Goal: Navigation & Orientation: Find specific page/section

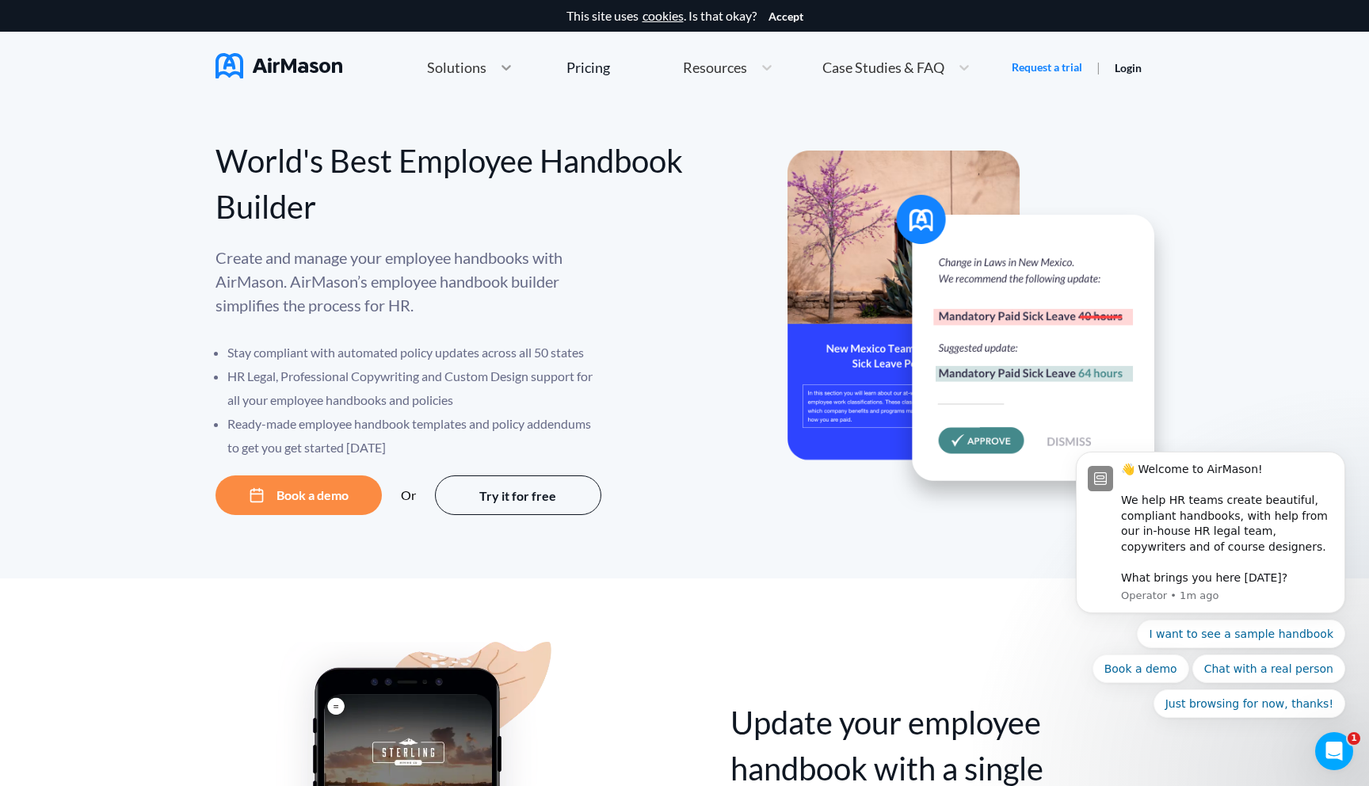
click at [494, 71] on div at bounding box center [506, 67] width 29 height 16
click at [602, 67] on div "Pricing" at bounding box center [589, 67] width 44 height 14
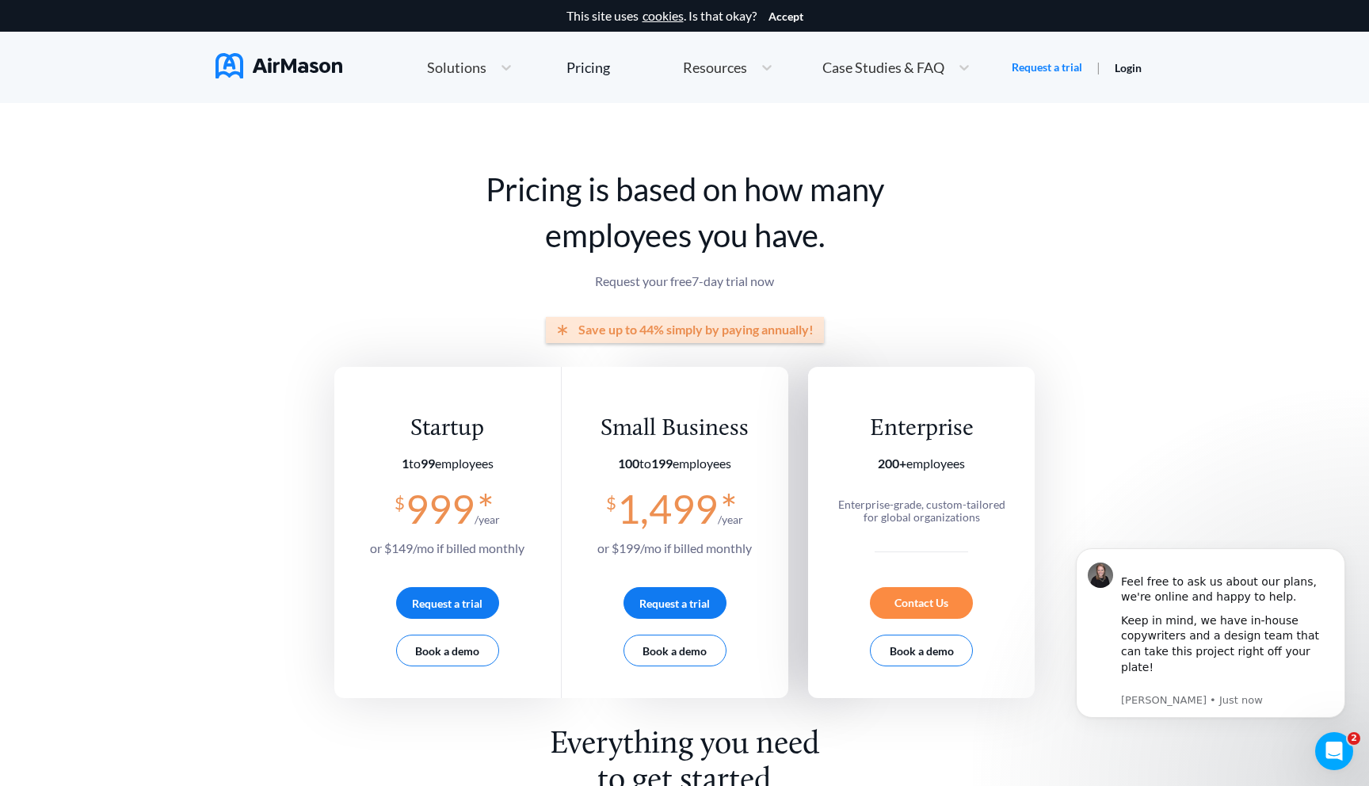
click at [265, 73] on img at bounding box center [279, 65] width 127 height 25
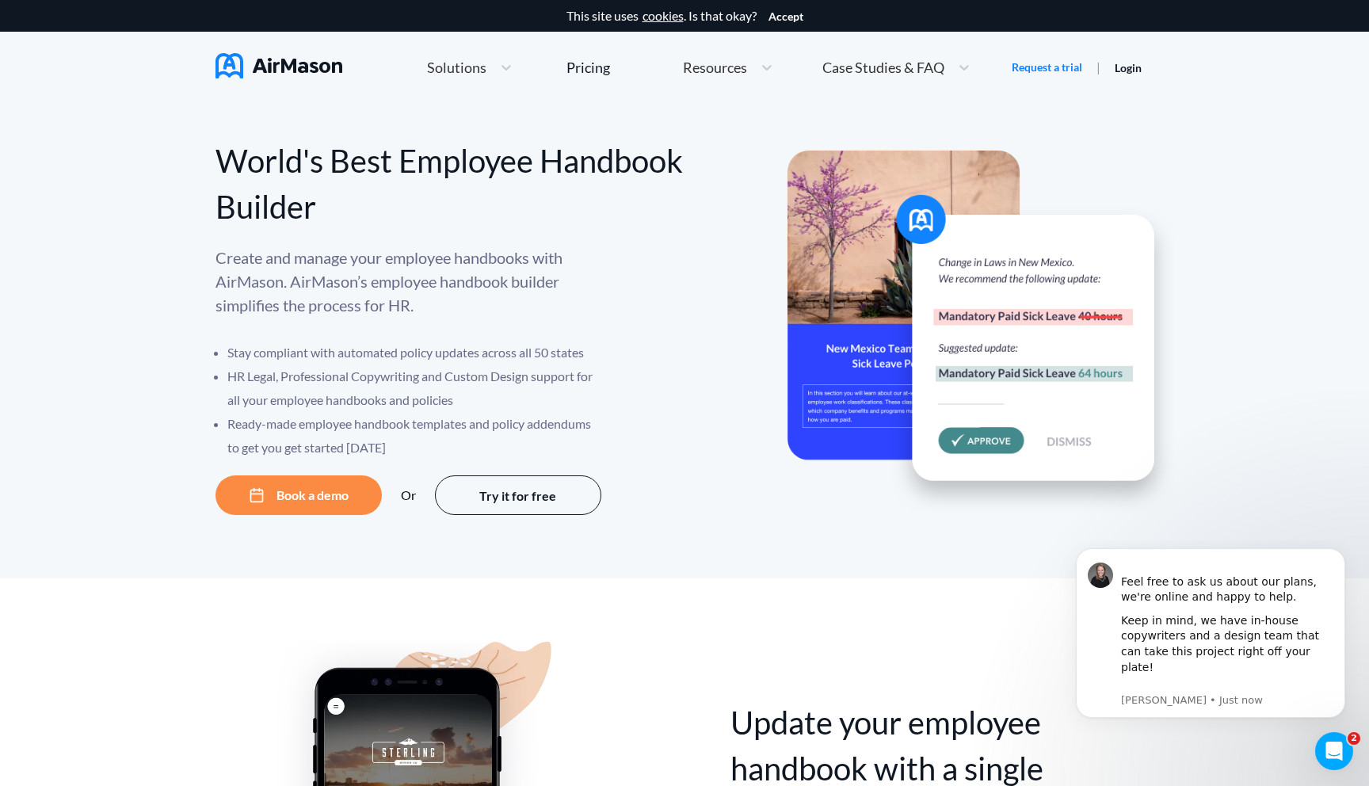
click at [479, 69] on span "Solutions" at bounding box center [456, 67] width 59 height 14
click at [728, 93] on nav "Home Employee Handbook Builder Automated Policy Updates Solutions Pricing About…" at bounding box center [685, 67] width 939 height 71
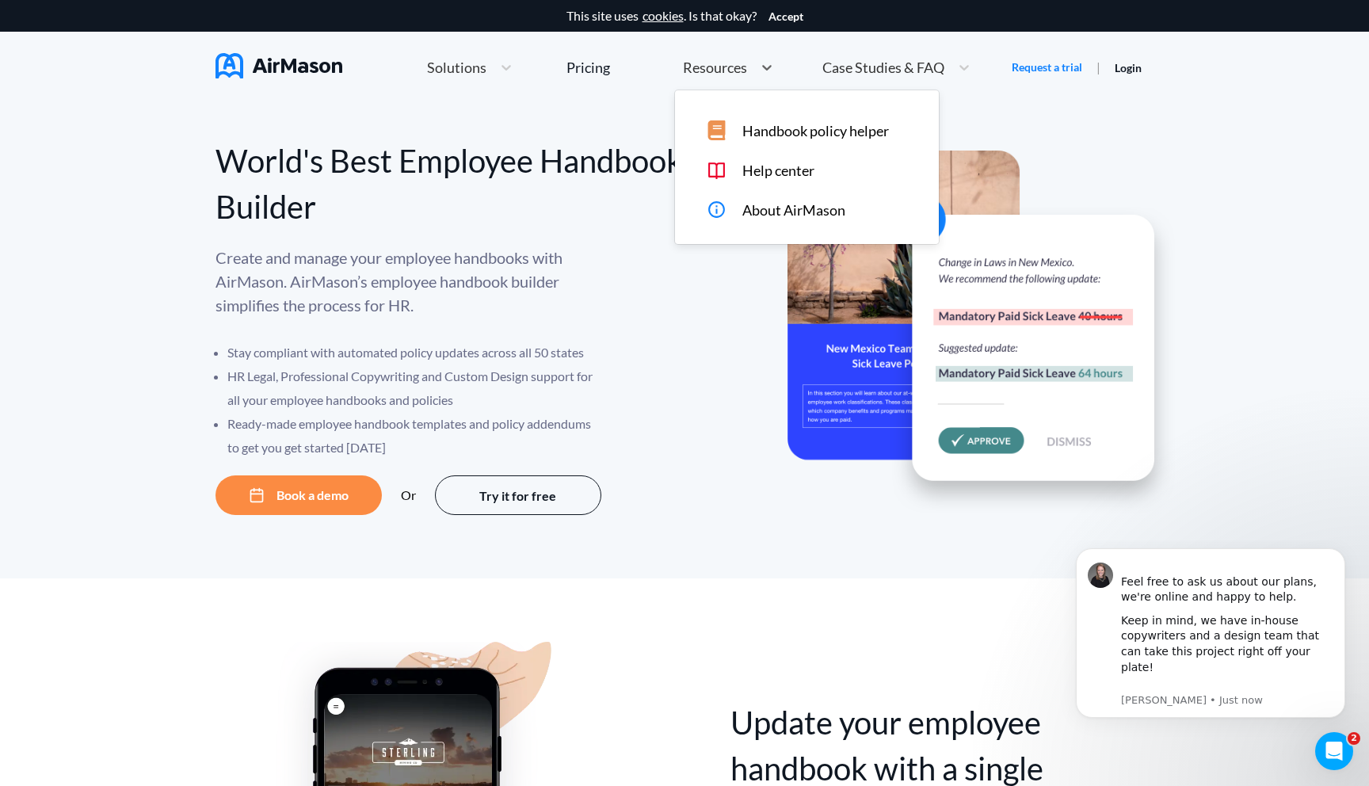
click at [727, 70] on span "Resources" at bounding box center [715, 67] width 64 height 14
click at [752, 131] on span "Handbook policy helper" at bounding box center [815, 131] width 147 height 17
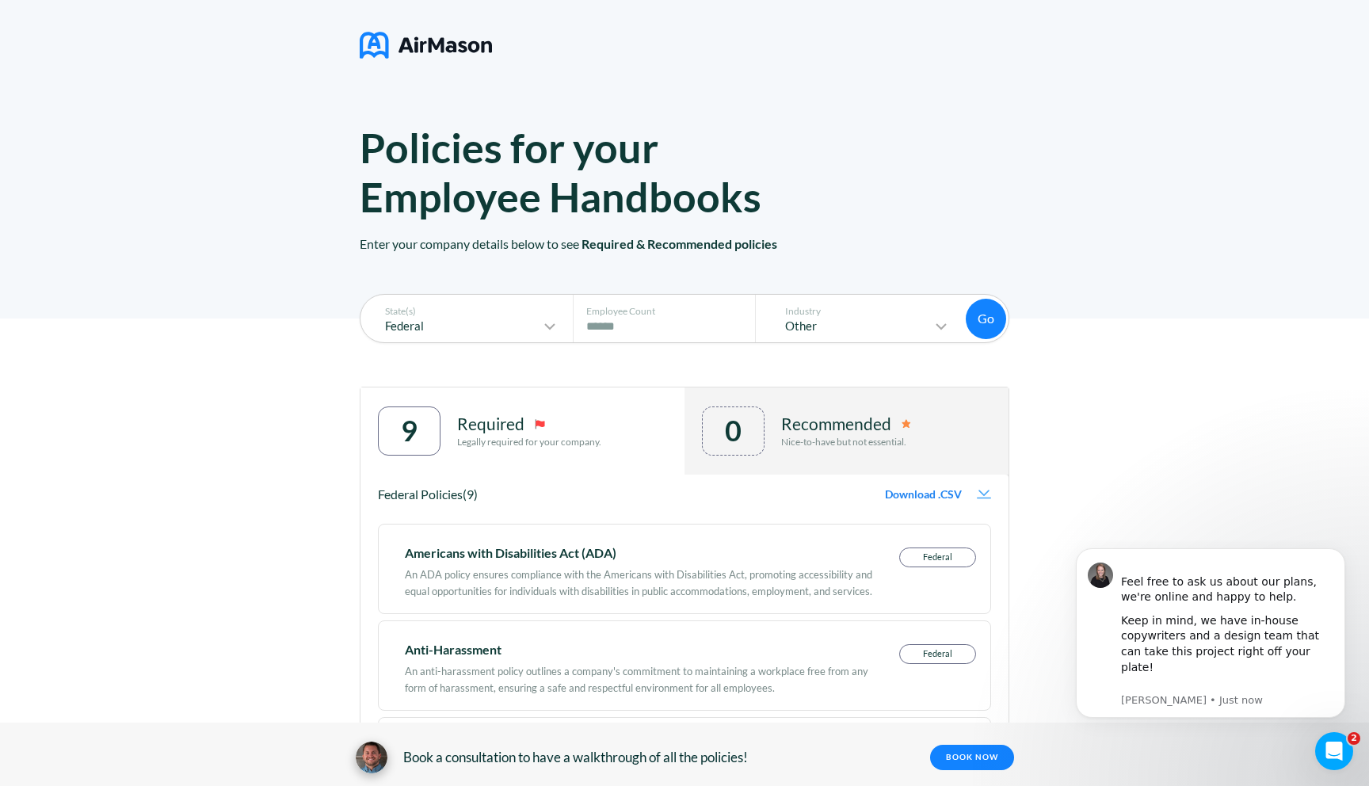
click at [421, 36] on img at bounding box center [426, 45] width 132 height 40
